Goal: Find specific page/section: Find specific page/section

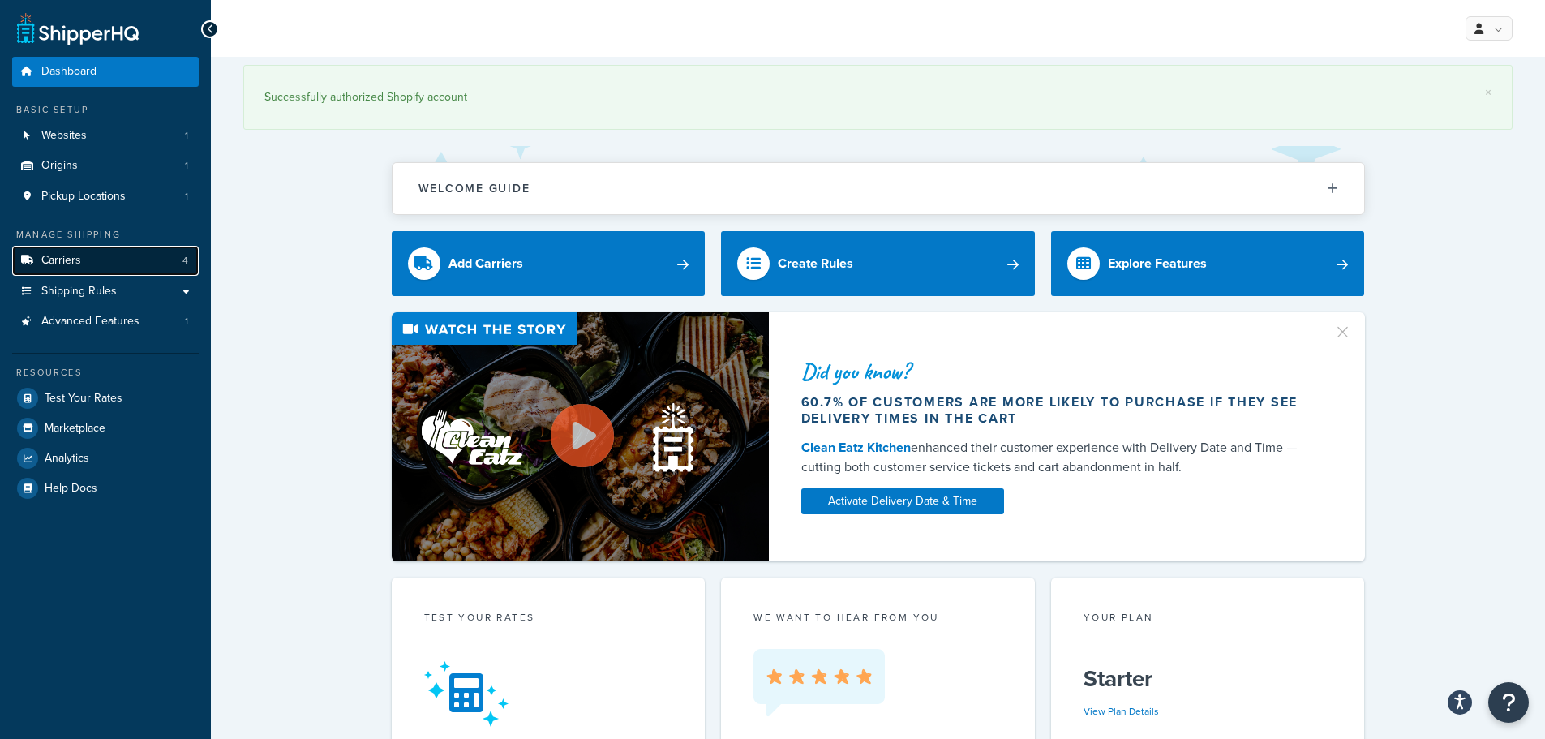
click at [122, 258] on link "Carriers 4" at bounding box center [105, 261] width 186 height 30
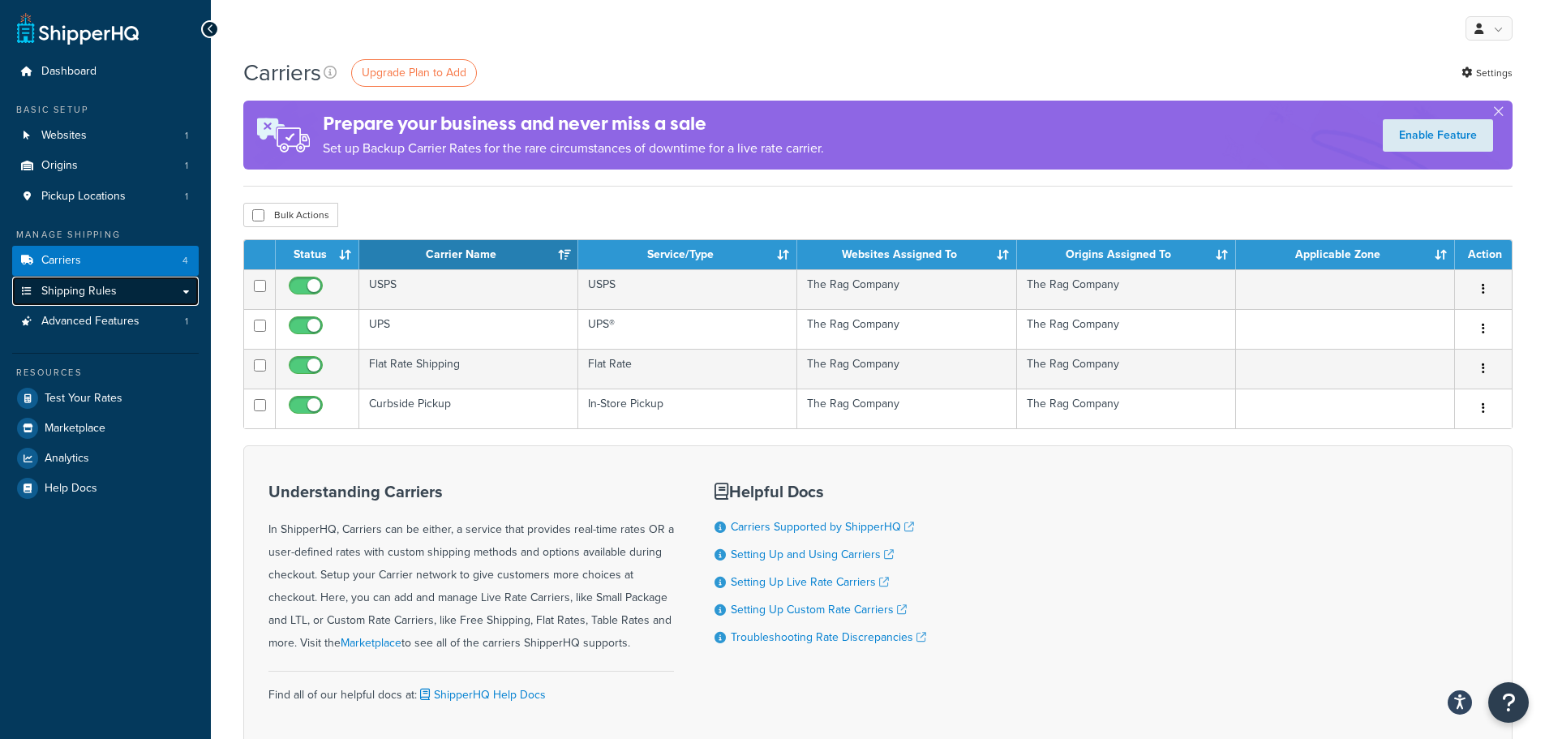
click at [136, 292] on link "Shipping Rules" at bounding box center [105, 291] width 186 height 30
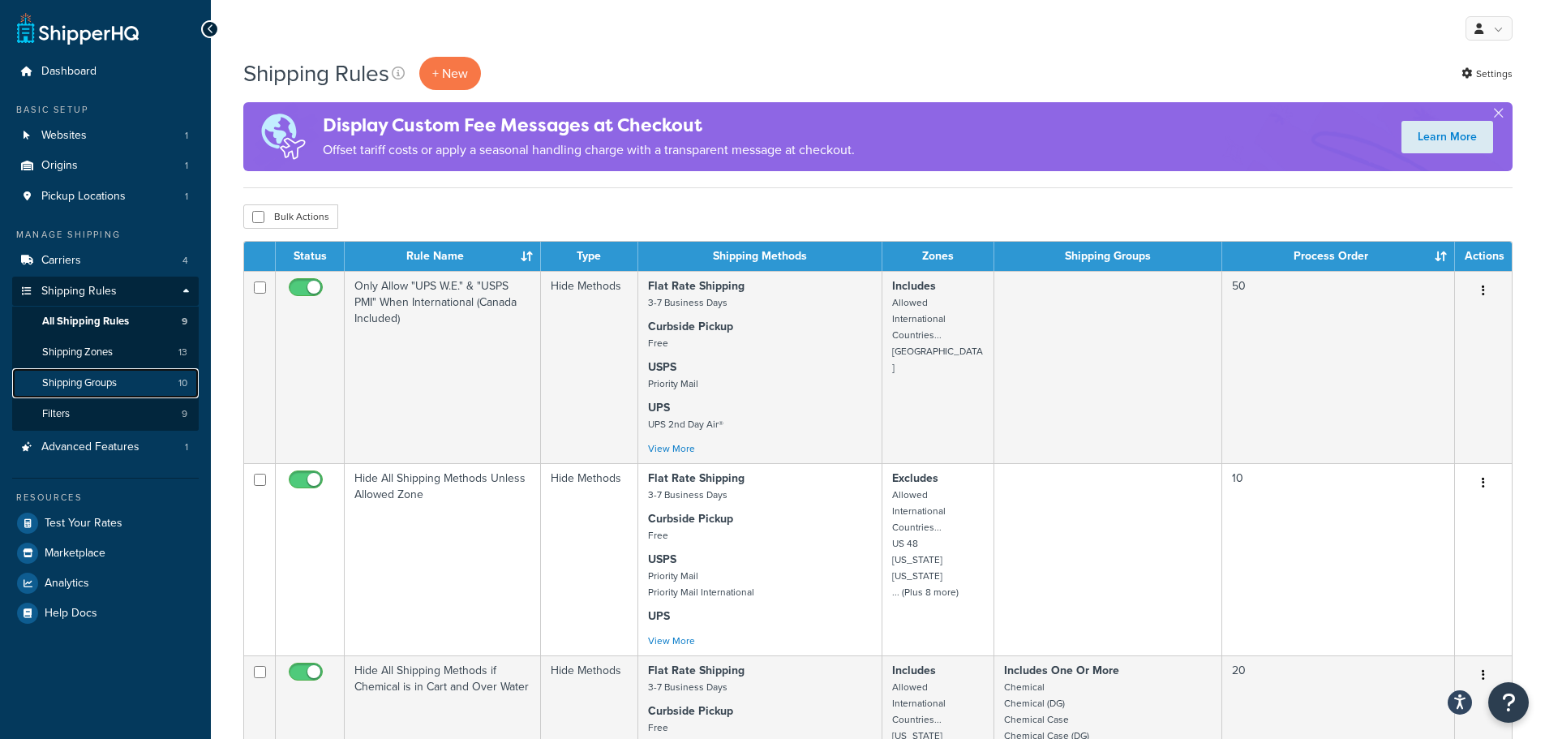
click at [101, 376] on span "Shipping Groups" at bounding box center [79, 383] width 75 height 14
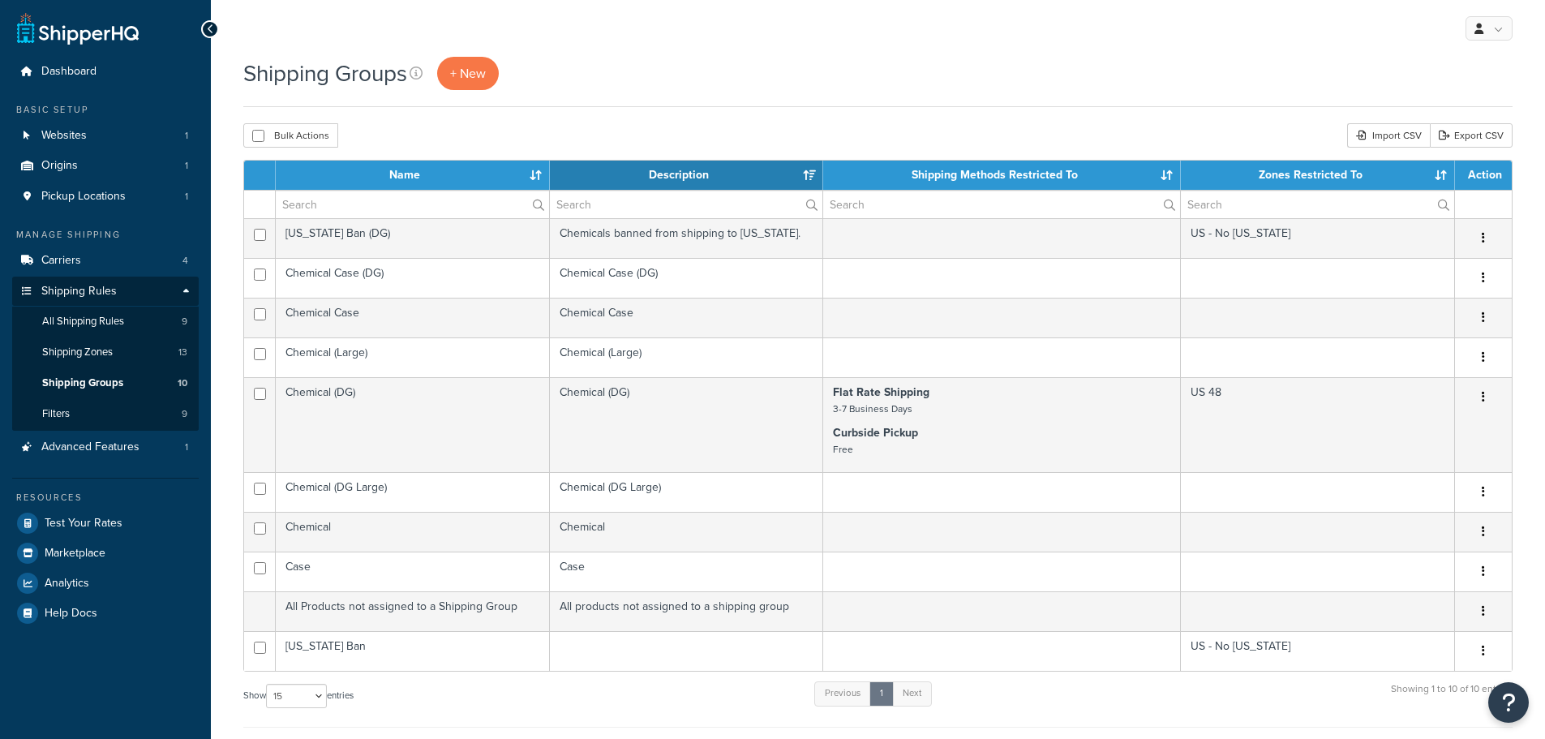
select select "15"
